Goal: Information Seeking & Learning: Learn about a topic

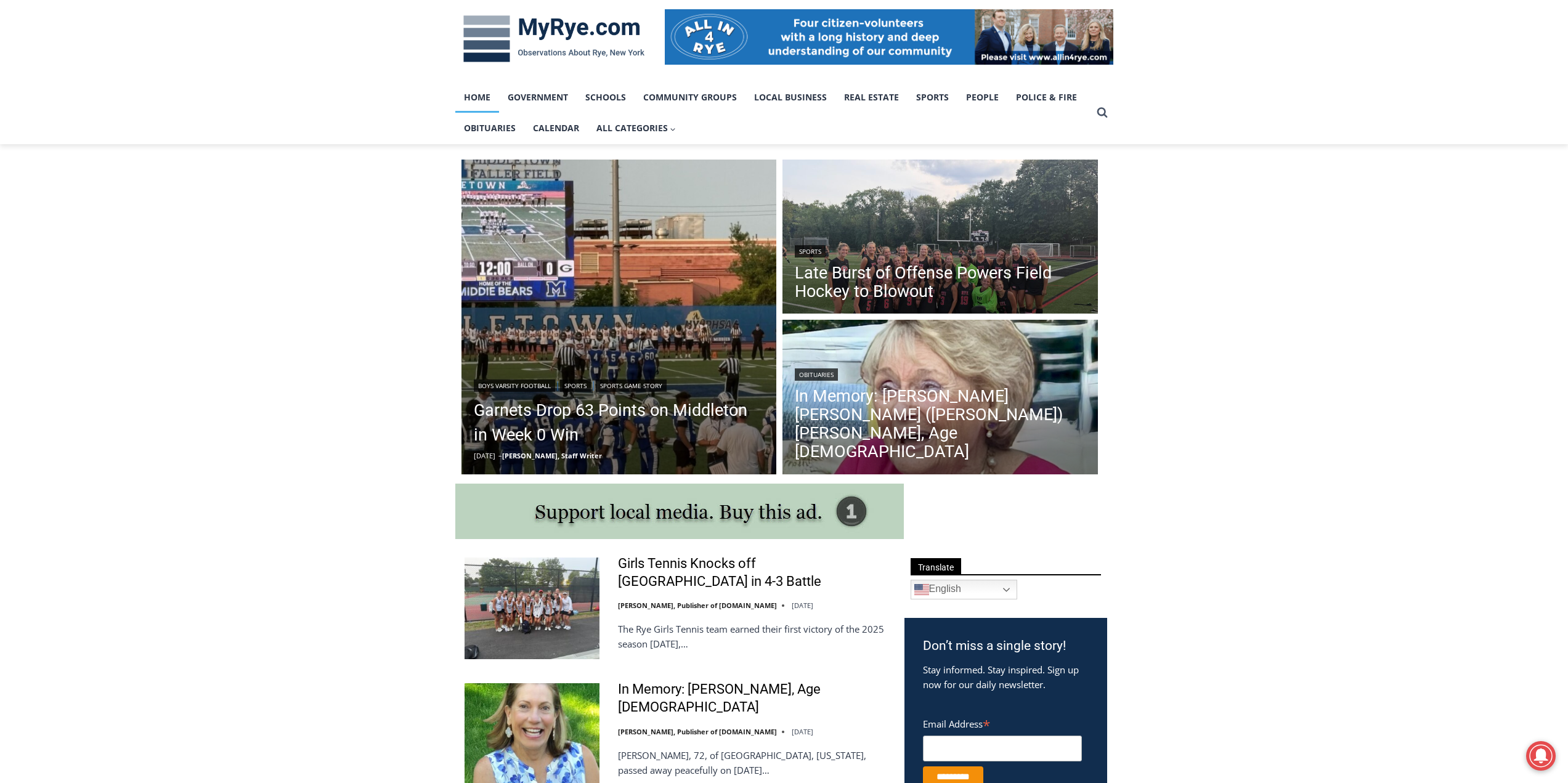
scroll to position [246, 0]
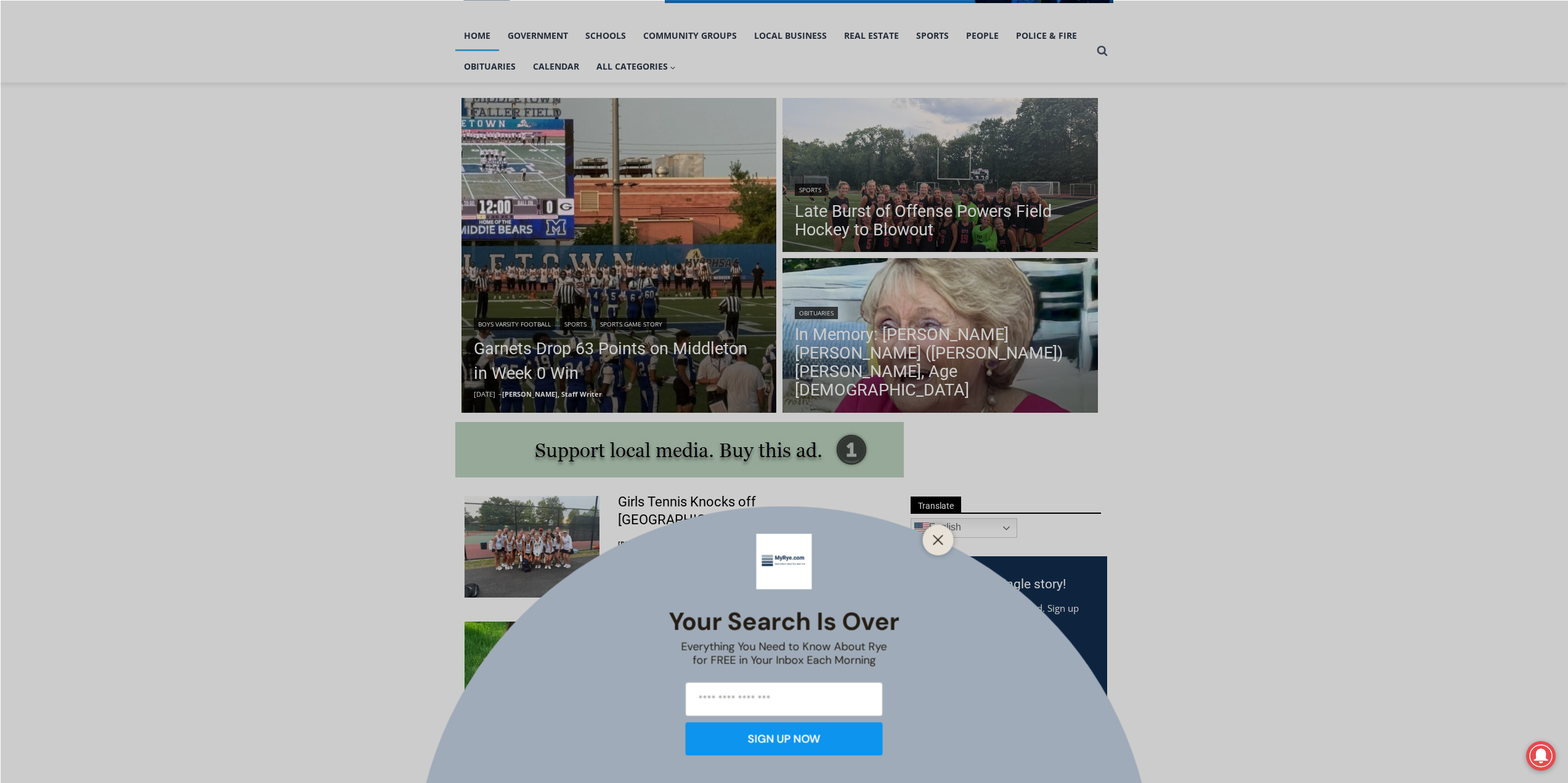
click at [929, 539] on div at bounding box center [938, 539] width 31 height 31
click at [936, 539] on line "Close" at bounding box center [938, 540] width 9 height 9
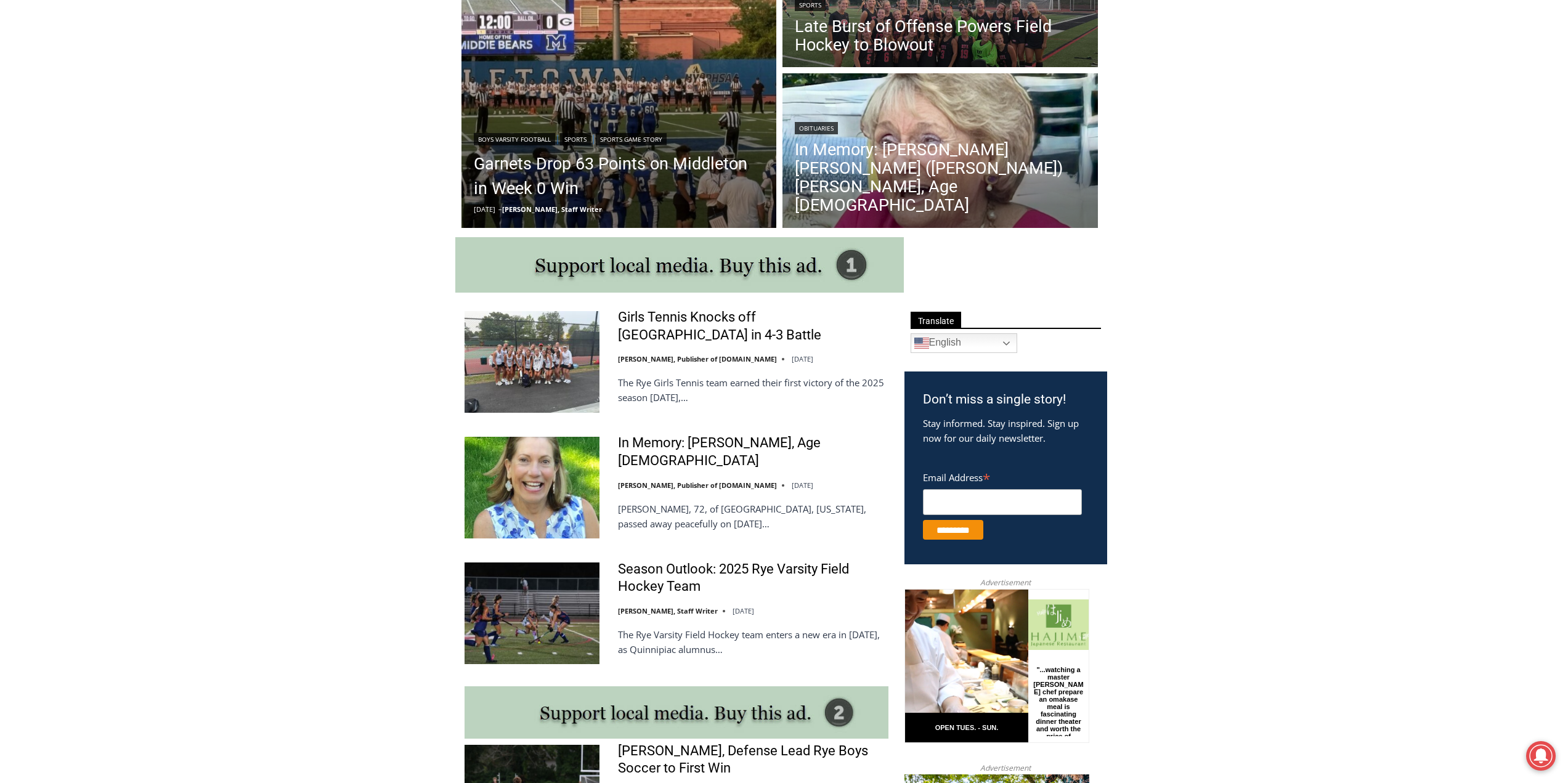
scroll to position [369, 0]
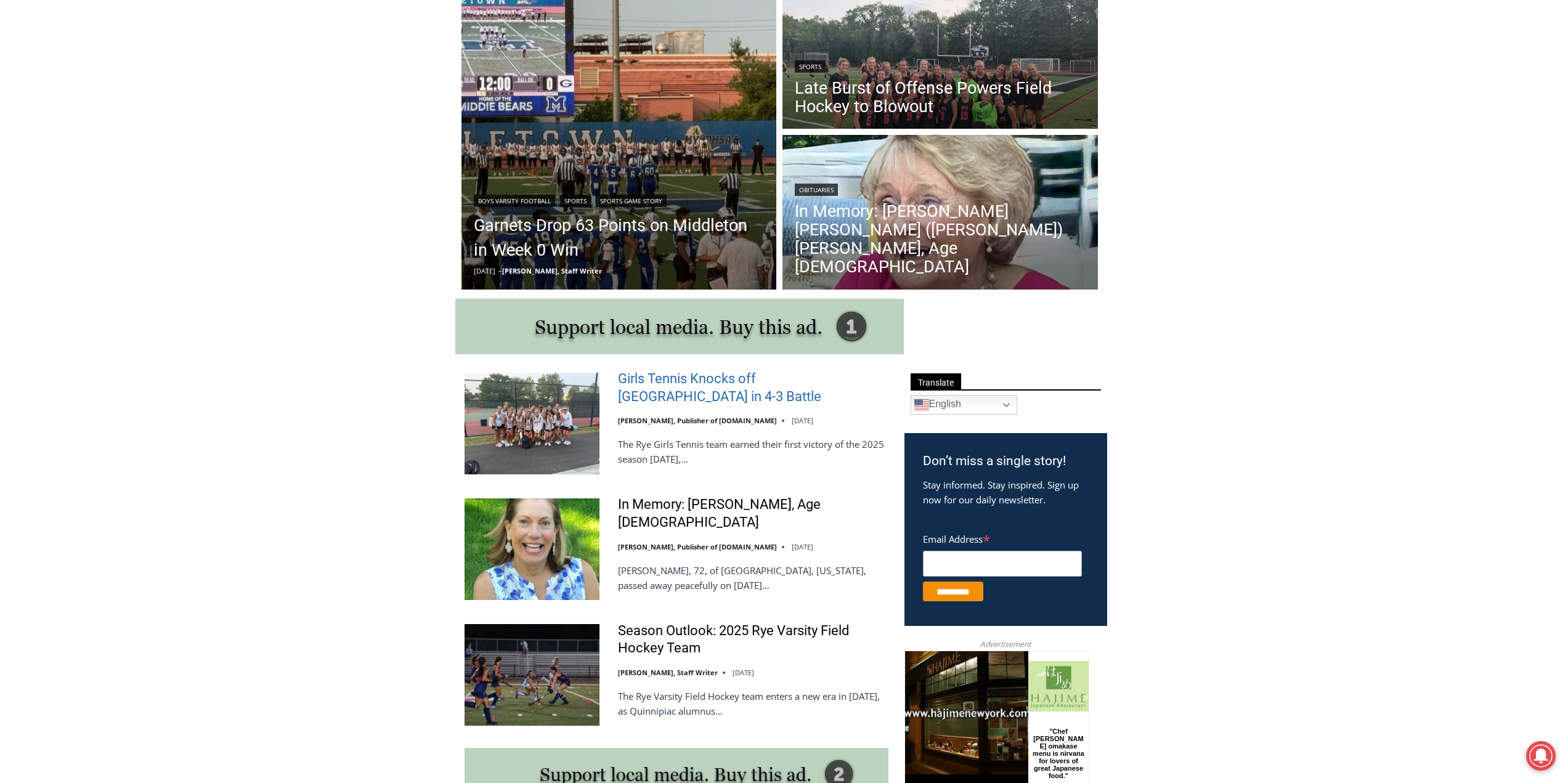
click at [717, 381] on link "Girls Tennis Knocks off Mamaroneck in 4-3 Battle" at bounding box center [752, 388] width 271 height 35
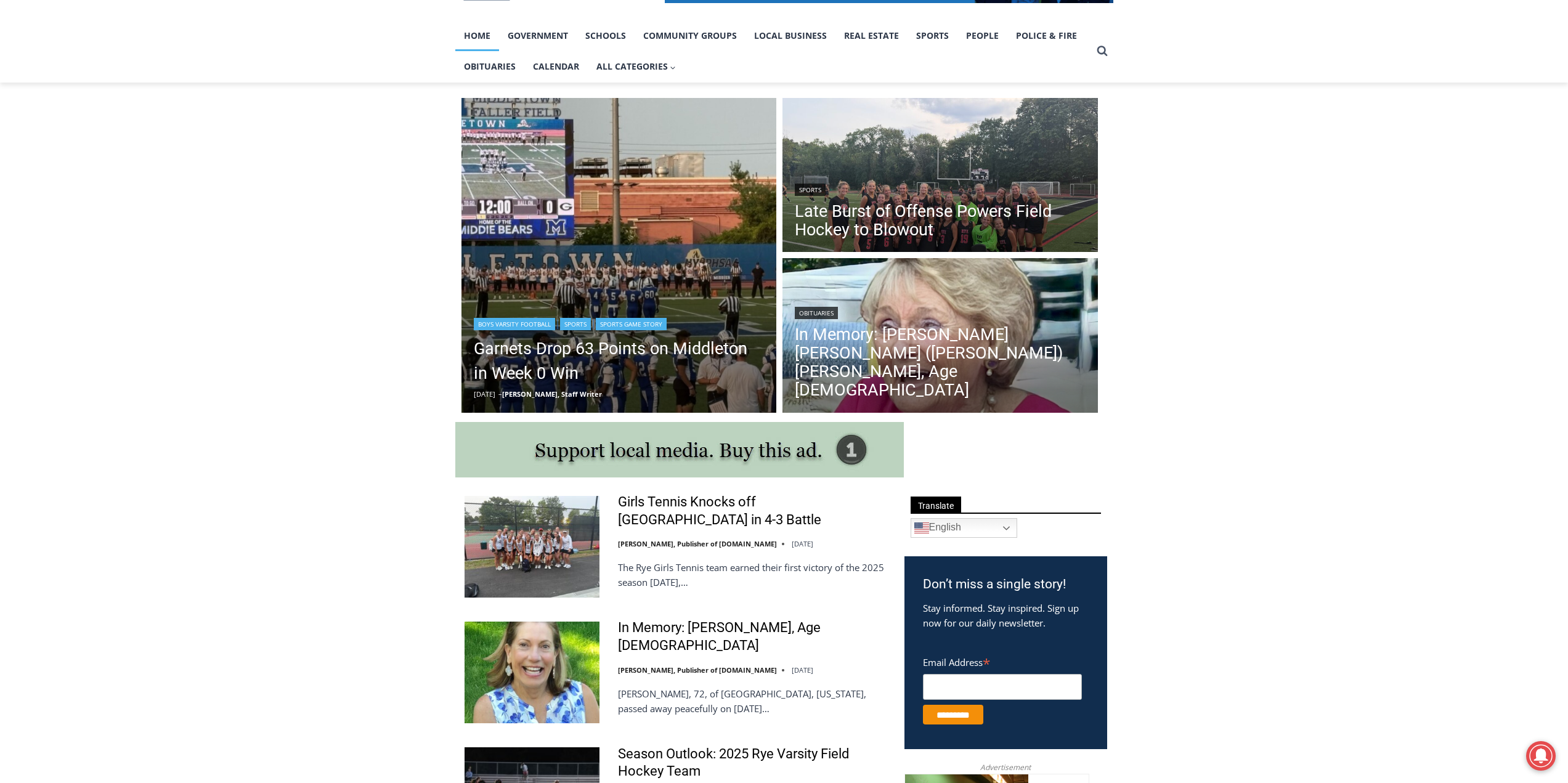
scroll to position [185, 0]
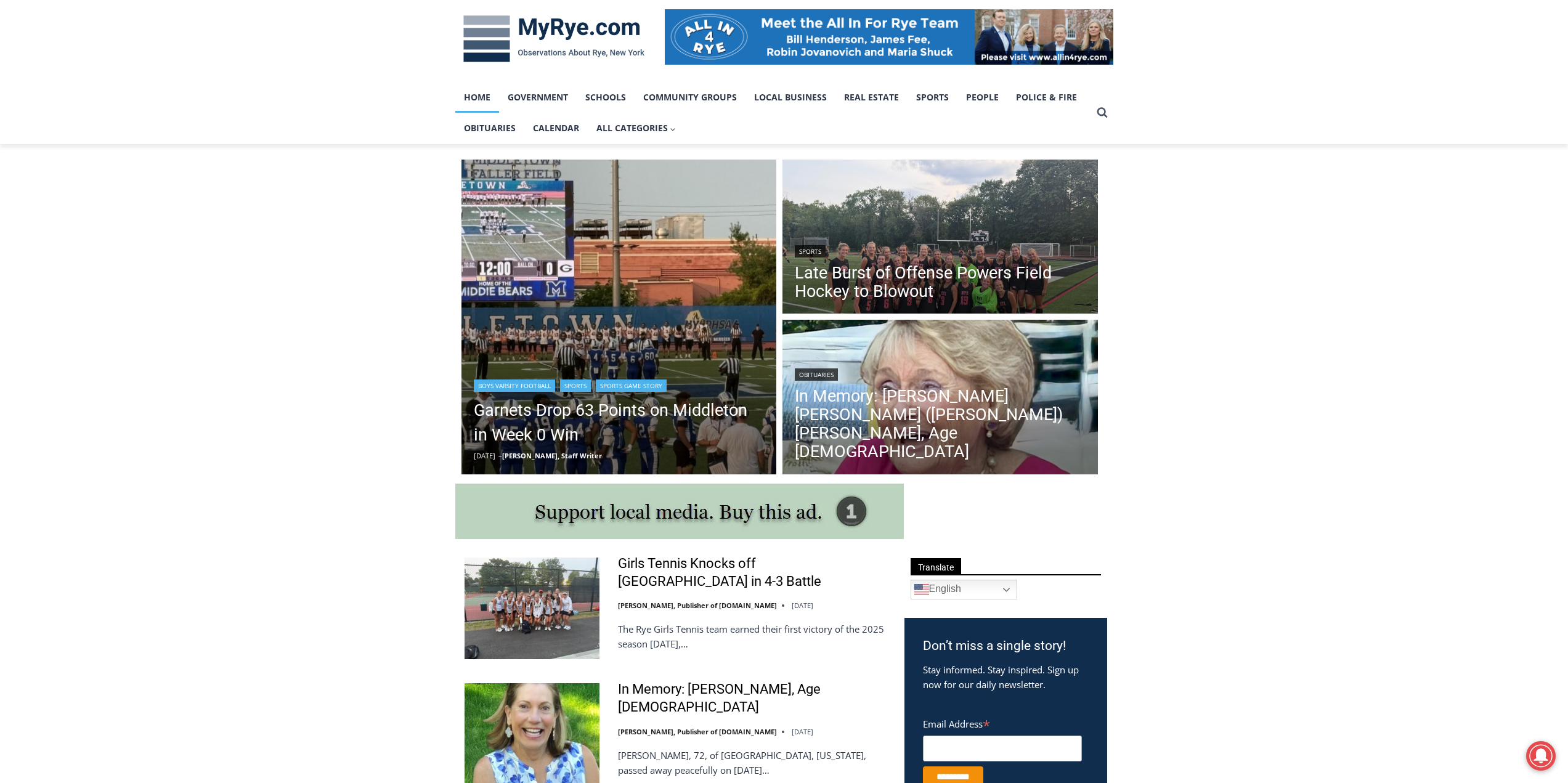
click at [638, 247] on img "Read More Garnets Drop 63 Points on Middleton in Week 0 Win" at bounding box center [619, 317] width 315 height 315
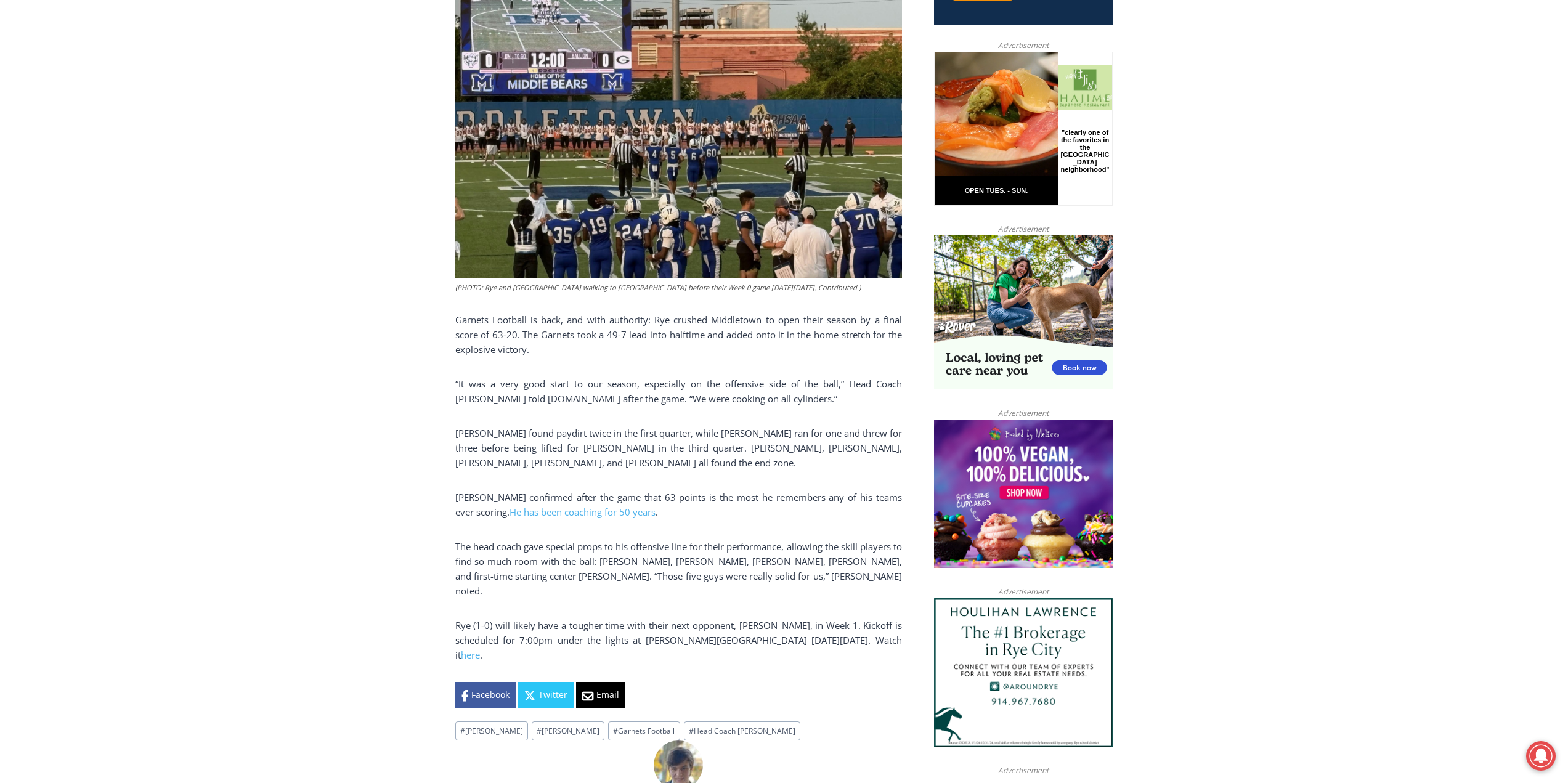
scroll to position [616, 0]
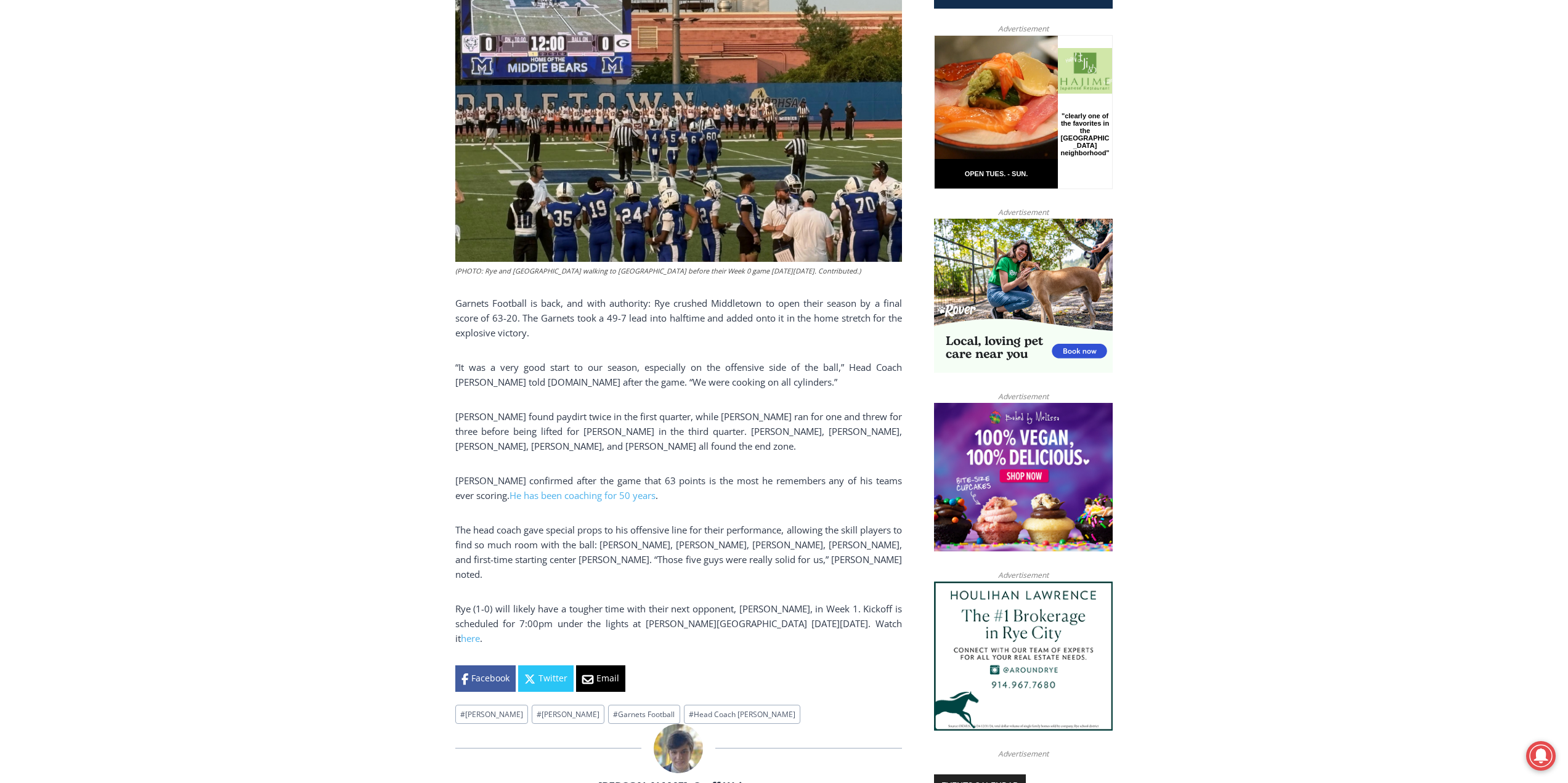
drag, startPoint x: 762, startPoint y: 589, endPoint x: 1404, endPoint y: 532, distance: 644.5
click at [1404, 532] on div "Home > Sports > Sports Game Story > Boys Varsity Football > Garnets Drop 63 Poi…" at bounding box center [784, 716] width 1568 height 2005
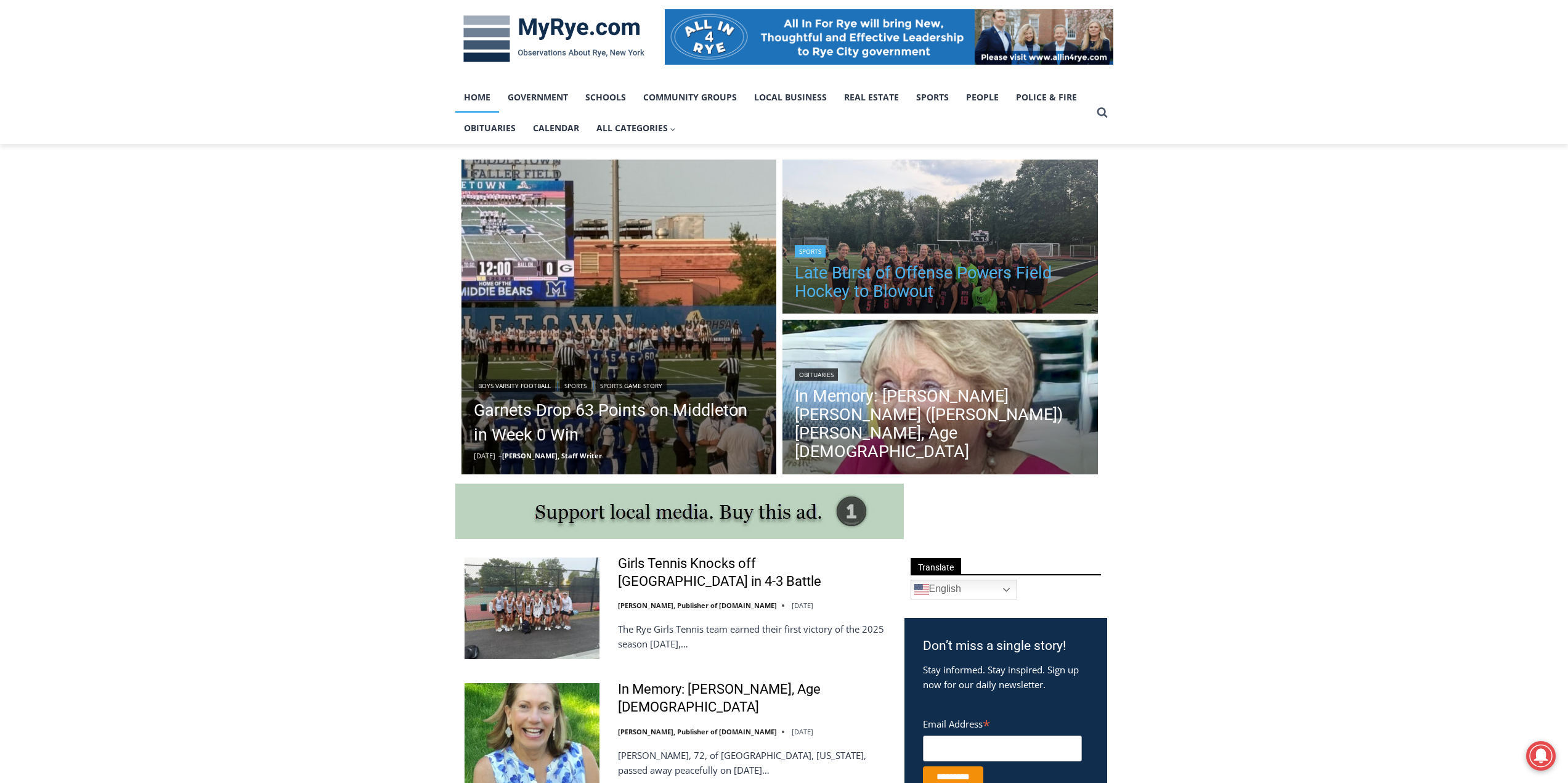
click at [943, 271] on link "Late Burst of Offense Powers Field Hockey to Blowout" at bounding box center [940, 283] width 291 height 37
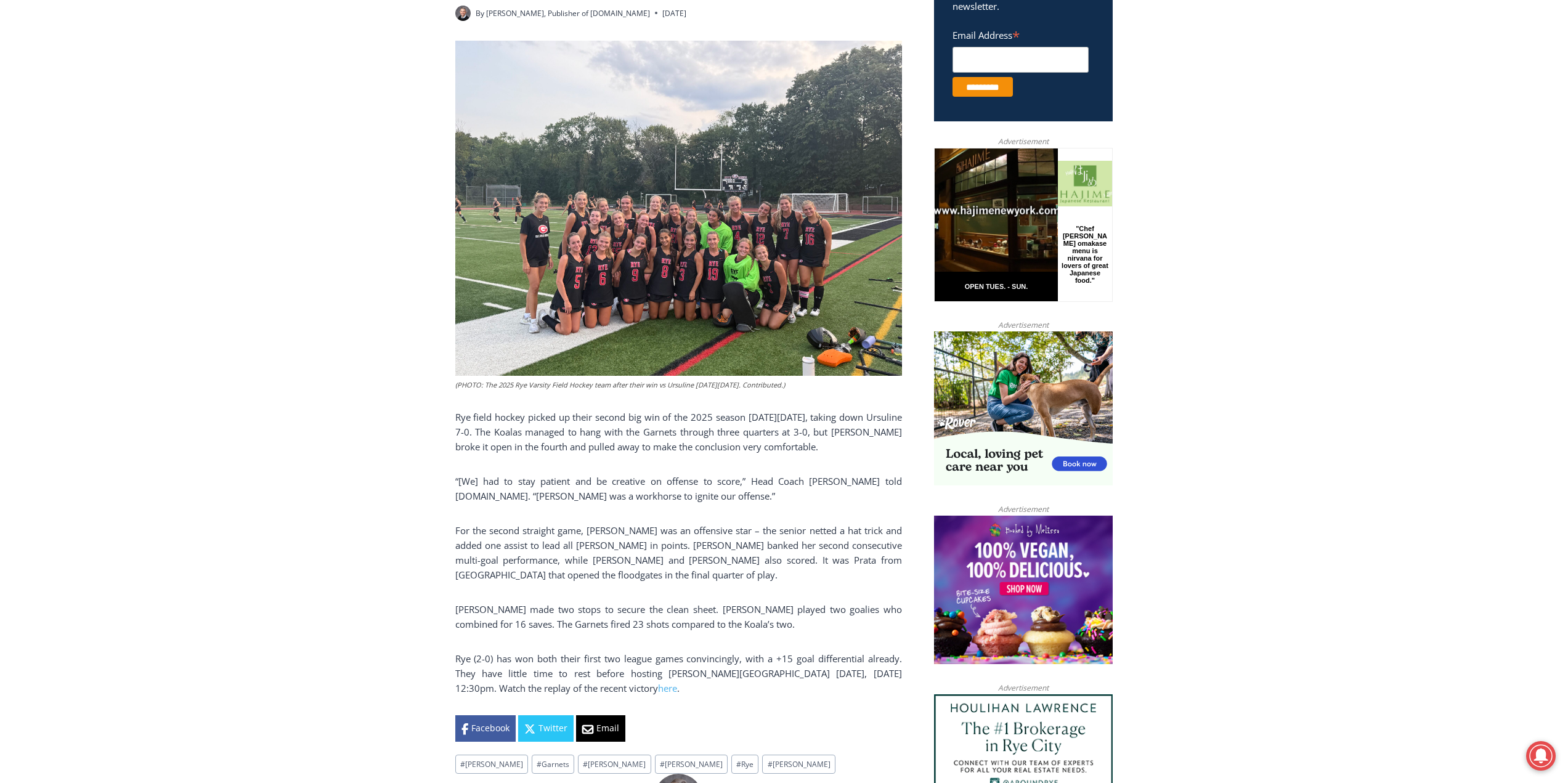
scroll to position [531, 0]
